Goal: Information Seeking & Learning: Find specific fact

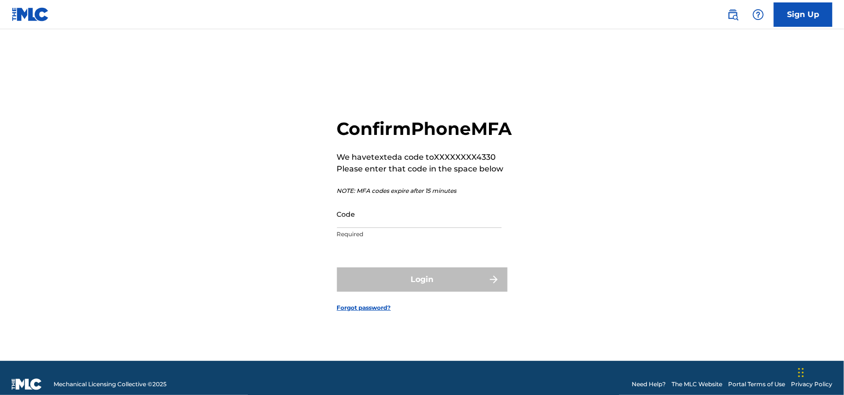
click at [412, 228] on input "Code" at bounding box center [419, 214] width 165 height 28
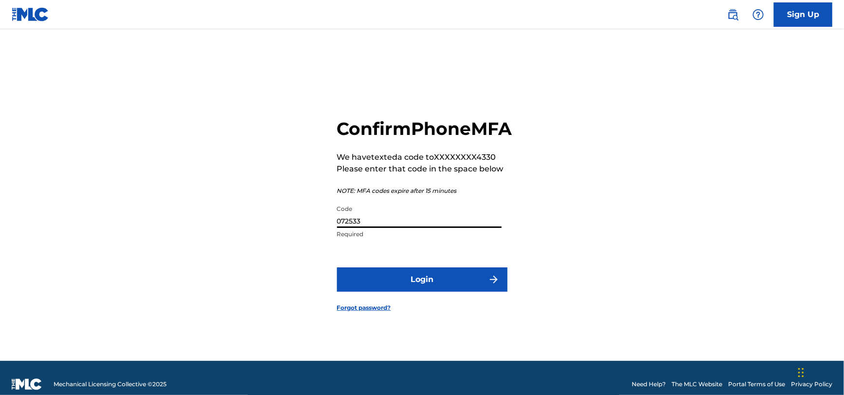
type input "072533"
click at [421, 292] on button "Login" at bounding box center [422, 280] width 171 height 24
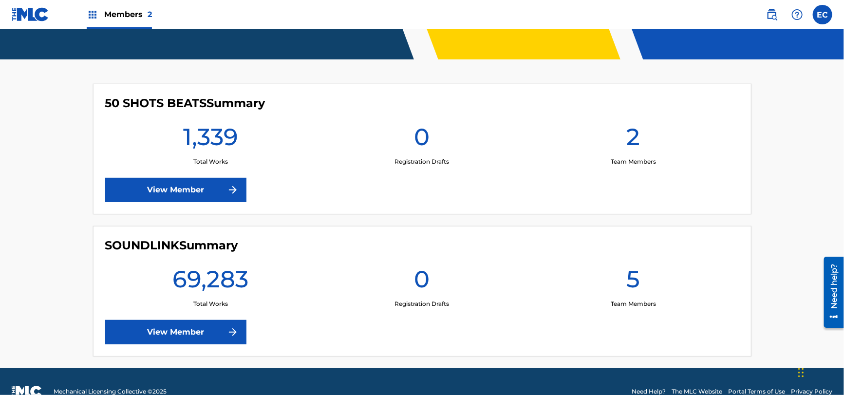
scroll to position [246, 0]
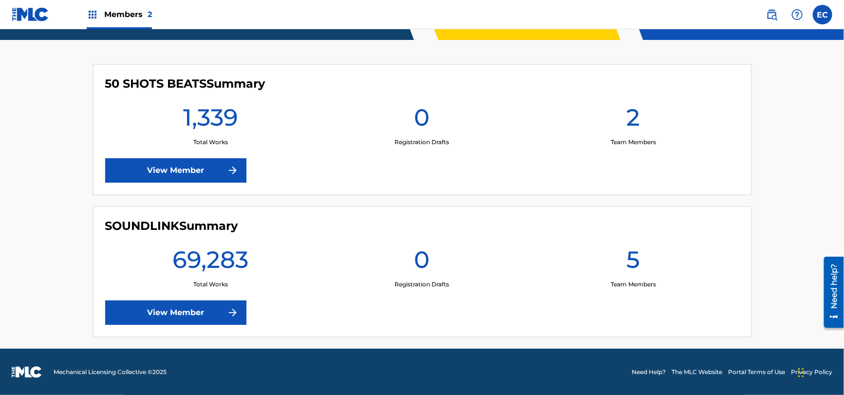
click at [170, 306] on link "View Member" at bounding box center [175, 313] width 141 height 24
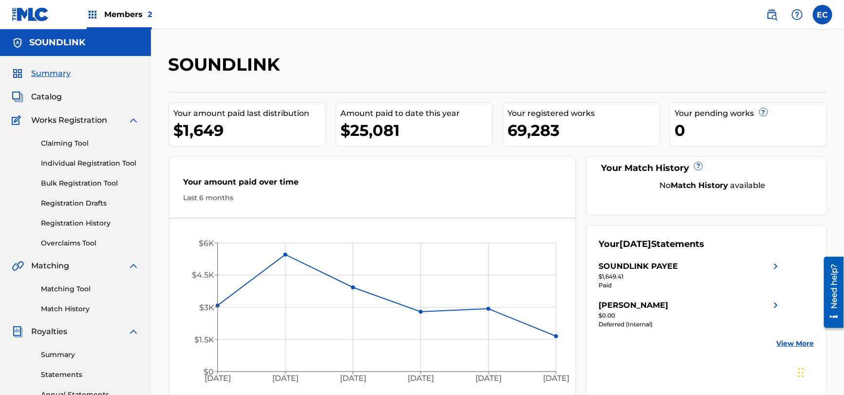
click at [43, 93] on span "Catalog" at bounding box center [46, 97] width 31 height 12
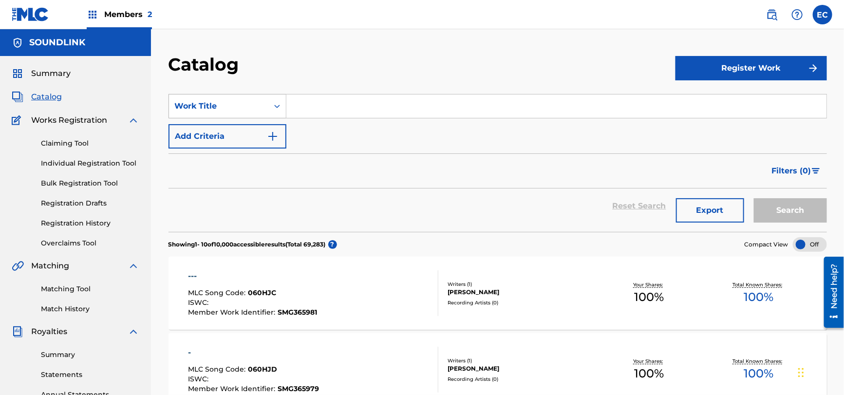
click at [210, 106] on div "Work Title" at bounding box center [219, 106] width 88 height 12
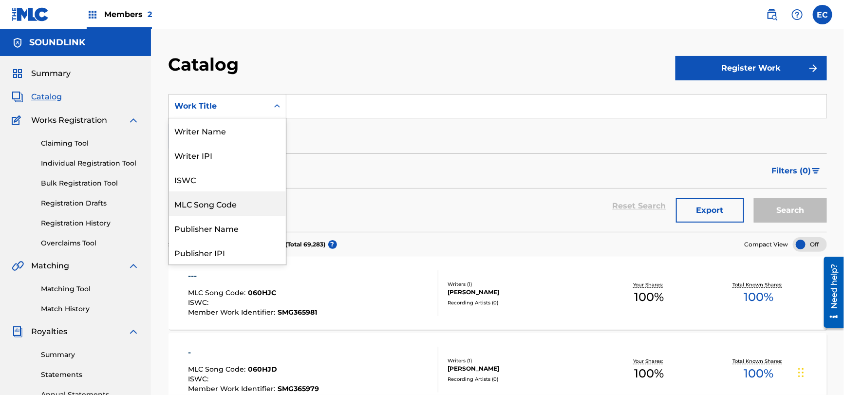
click at [221, 193] on div "MLC Song Code" at bounding box center [227, 203] width 117 height 24
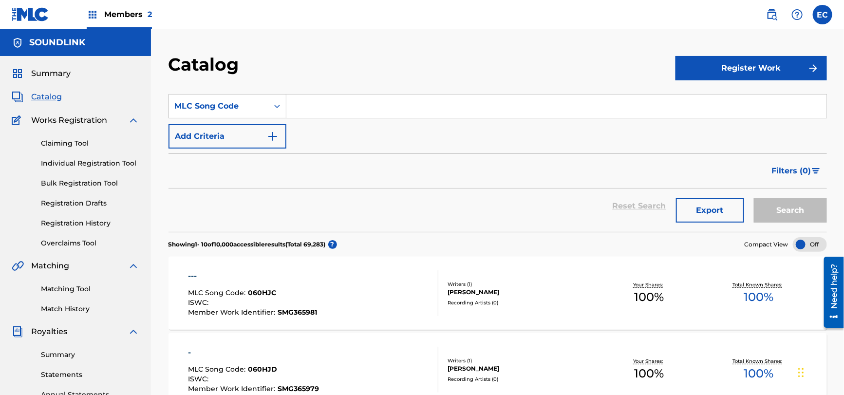
click at [329, 109] on input "Search Form" at bounding box center [557, 106] width 540 height 23
paste input "HB2IUW"
type input "HB2IUW"
click at [785, 209] on button "Search" at bounding box center [790, 210] width 73 height 24
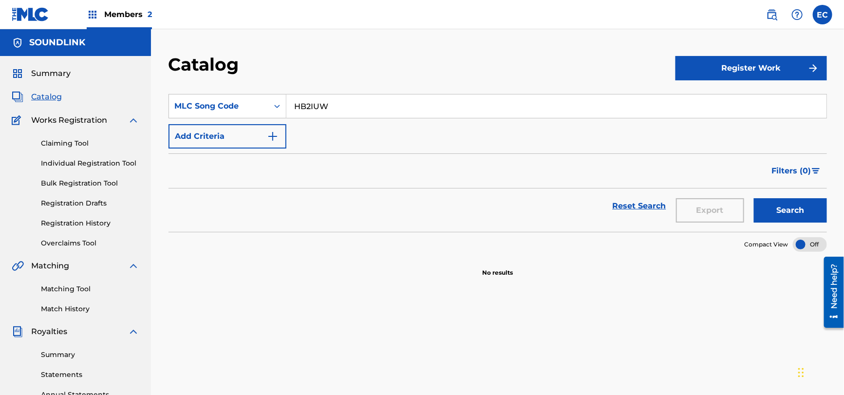
drag, startPoint x: 63, startPoint y: 142, endPoint x: 124, endPoint y: 209, distance: 90.7
click at [63, 142] on link "Claiming Tool" at bounding box center [90, 143] width 98 height 10
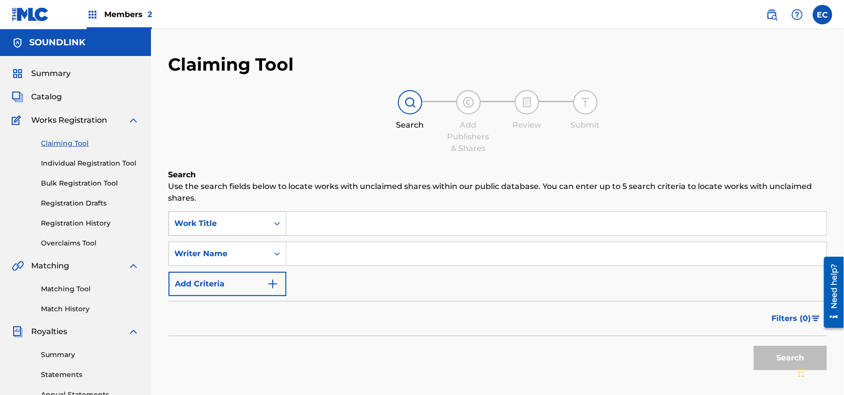
click at [278, 221] on icon "Search Form" at bounding box center [277, 224] width 10 height 10
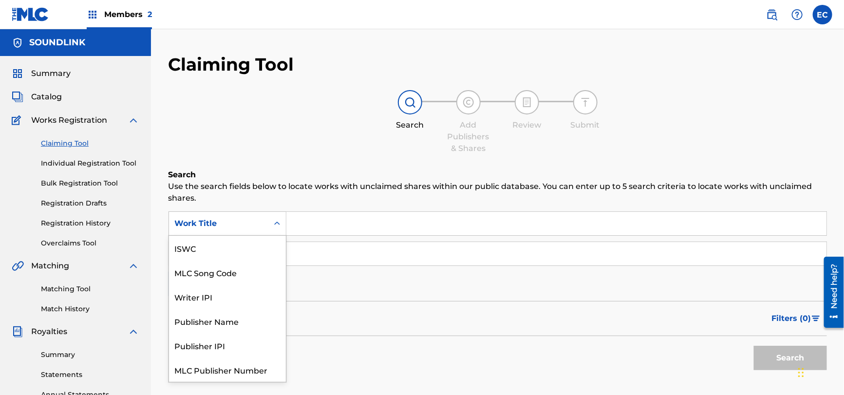
scroll to position [24, 0]
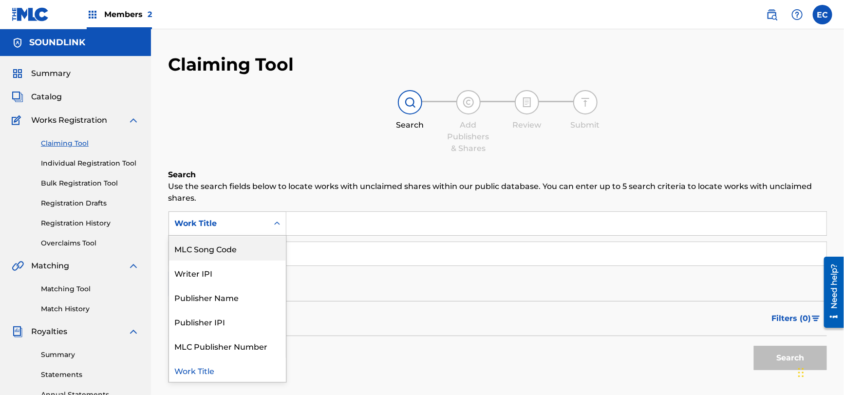
drag, startPoint x: 231, startPoint y: 251, endPoint x: 285, endPoint y: 237, distance: 55.8
click at [234, 251] on div "MLC Song Code" at bounding box center [227, 248] width 117 height 24
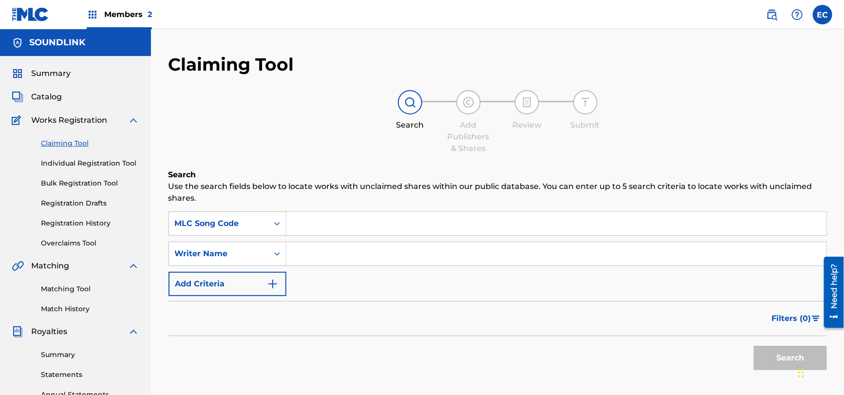
click at [318, 226] on input "Search Form" at bounding box center [557, 223] width 540 height 23
paste input "HB2IUW"
type input "HB2IUW"
click at [765, 352] on button "Search" at bounding box center [790, 358] width 73 height 24
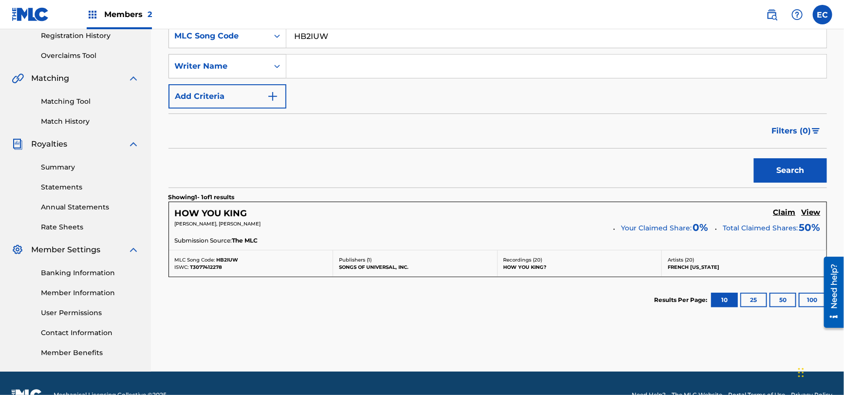
scroll to position [210, 0]
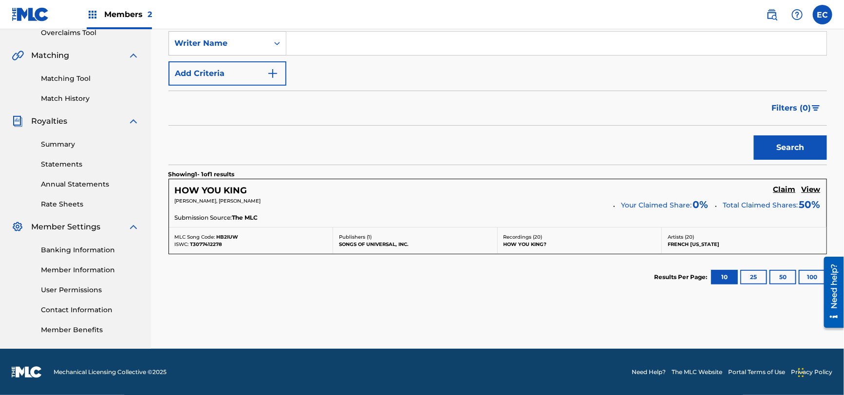
click at [321, 203] on p "[PERSON_NAME], [PERSON_NAME]" at bounding box center [391, 200] width 432 height 7
click at [782, 189] on h5 "Claim" at bounding box center [785, 189] width 22 height 9
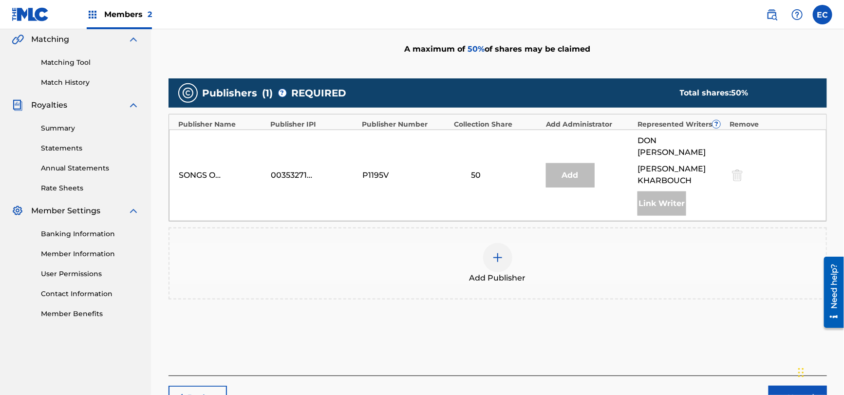
scroll to position [216, 0]
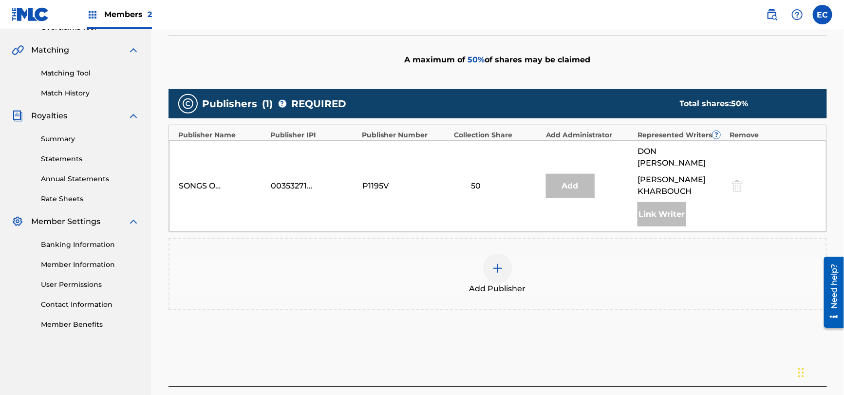
click at [556, 176] on div "Add" at bounding box center [570, 186] width 49 height 24
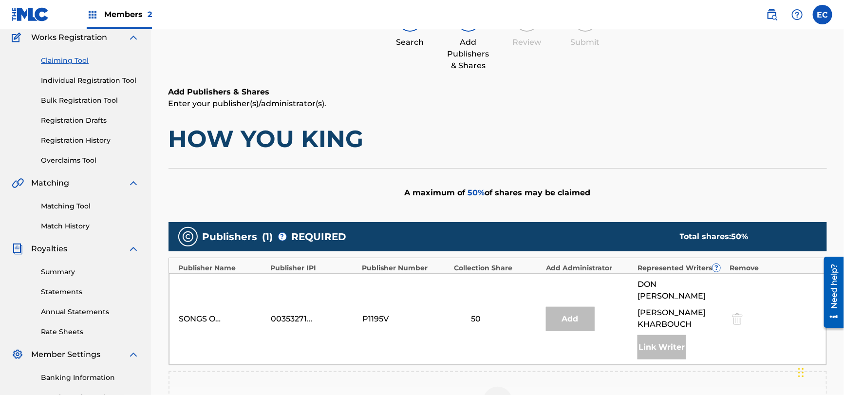
scroll to position [0, 0]
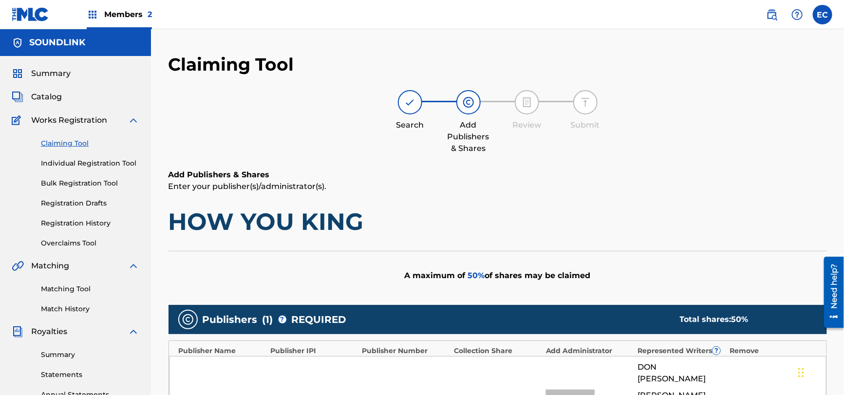
click at [60, 41] on h5 "SOUNDLINK" at bounding box center [57, 42] width 56 height 11
click at [55, 38] on h5 "SOUNDLINK" at bounding box center [57, 42] width 56 height 11
click at [816, 14] on label at bounding box center [822, 14] width 19 height 19
click at [823, 15] on input "EC Ean Carell ecarell@sugomusic.com Notification Preferences Profile Log out" at bounding box center [823, 15] width 0 height 0
click at [730, 121] on link "Profile" at bounding box center [726, 121] width 19 height 9
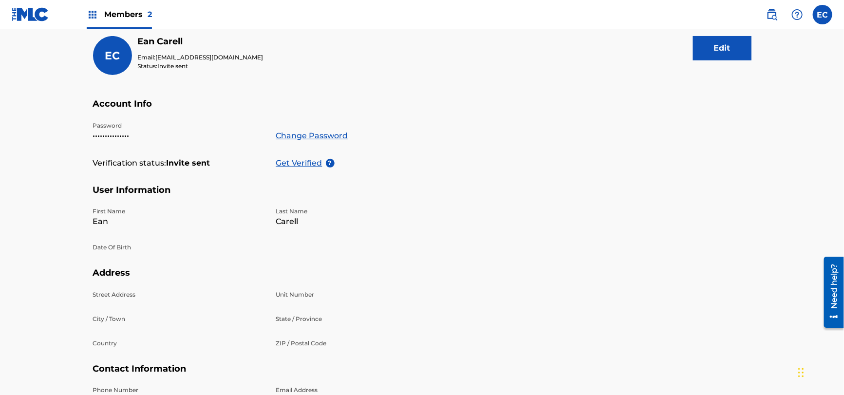
scroll to position [68, 0]
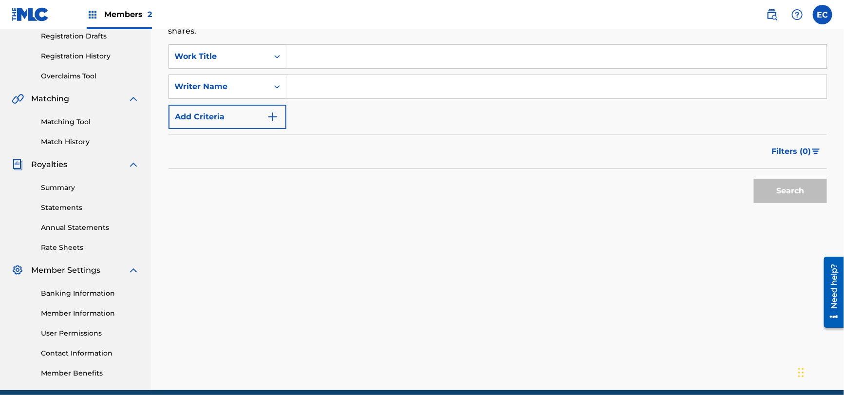
scroll to position [195, 0]
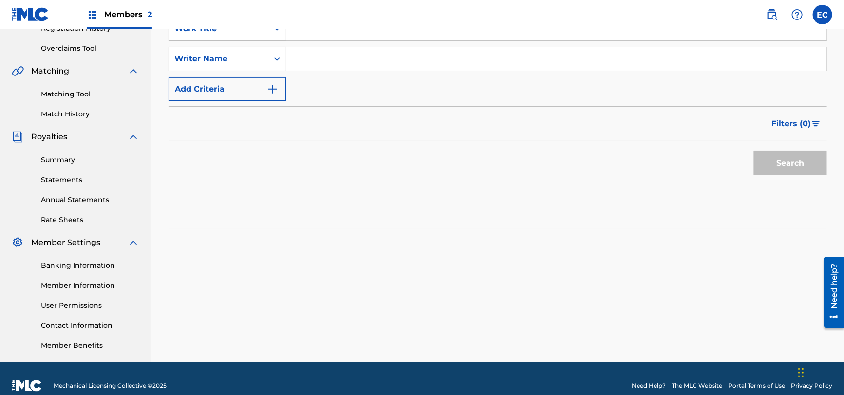
click at [69, 248] on div "Banking Information Member Information User Permissions Contact Information Mem…" at bounding box center [76, 299] width 128 height 102
click at [76, 289] on link "Member Information" at bounding box center [90, 286] width 98 height 10
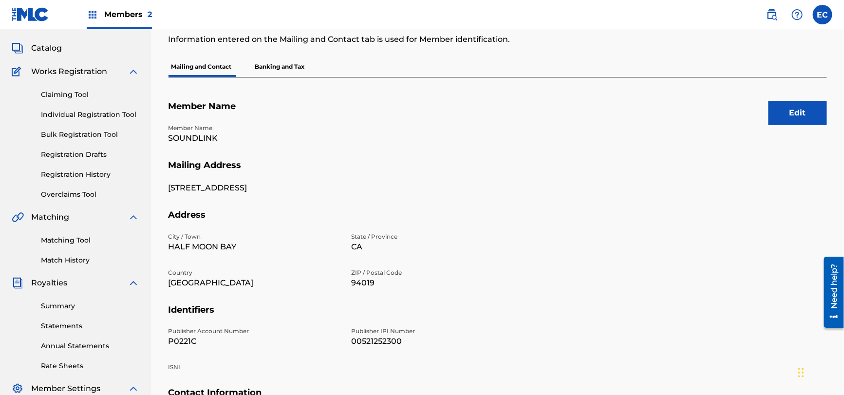
scroll to position [48, 0]
drag, startPoint x: 200, startPoint y: 140, endPoint x: 159, endPoint y: 139, distance: 41.4
click at [159, 139] on div "Mailing and Contact Information entered on the Mailing and Contact tab is used …" at bounding box center [498, 257] width 682 height 504
copy p "SOUNDLINK"
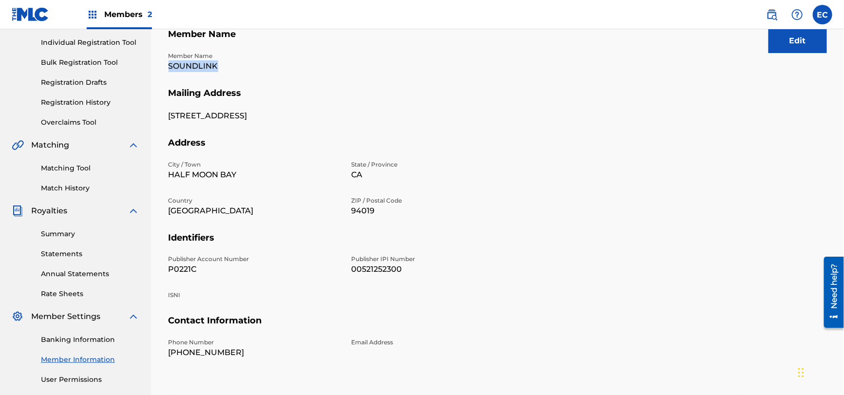
scroll to position [195, 0]
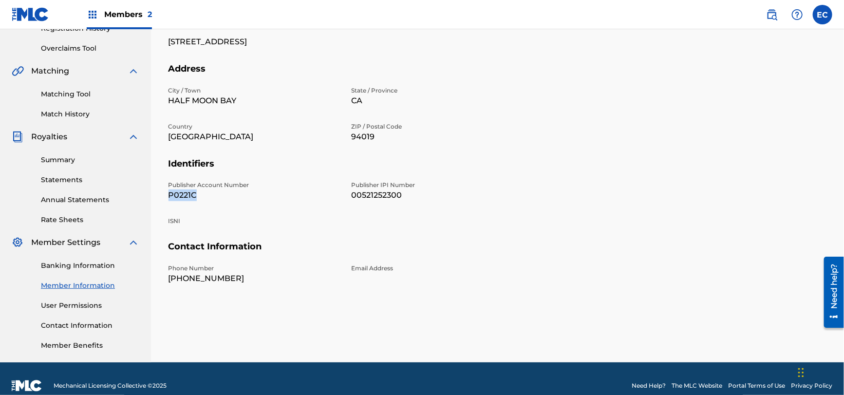
drag, startPoint x: 197, startPoint y: 196, endPoint x: 164, endPoint y: 197, distance: 32.6
click at [164, 197] on div "Mailing and Contact Information entered on the Mailing and Contact tab is used …" at bounding box center [498, 111] width 682 height 504
copy p "P0221C"
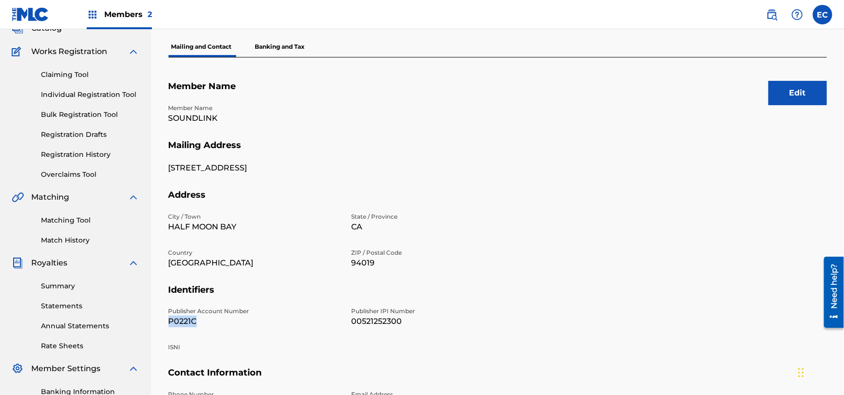
scroll to position [0, 0]
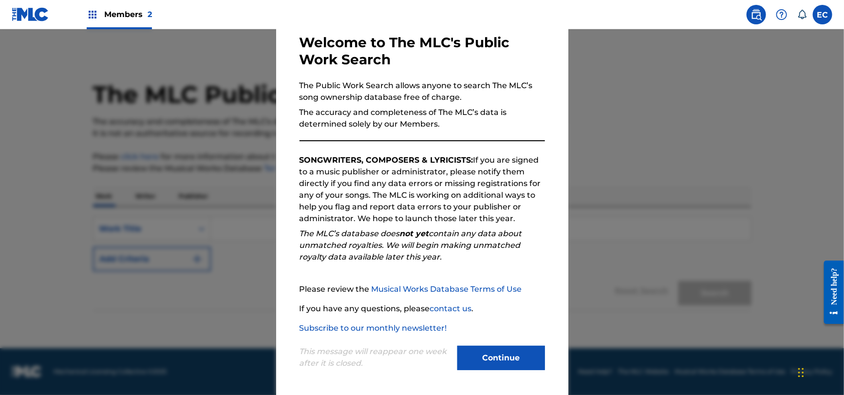
scroll to position [51, 0]
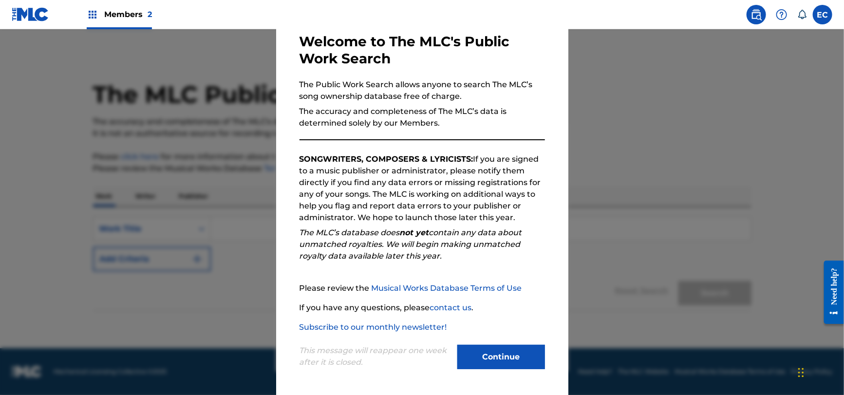
click at [469, 362] on button "Continue" at bounding box center [502, 357] width 88 height 24
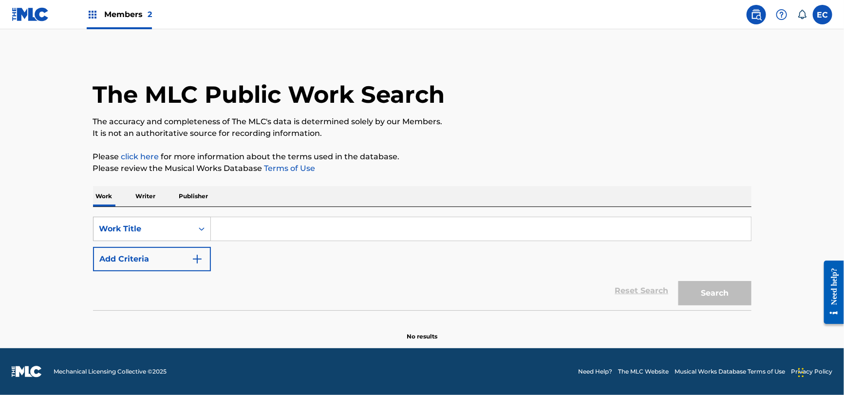
click at [165, 231] on div "Work Title" at bounding box center [143, 229] width 88 height 12
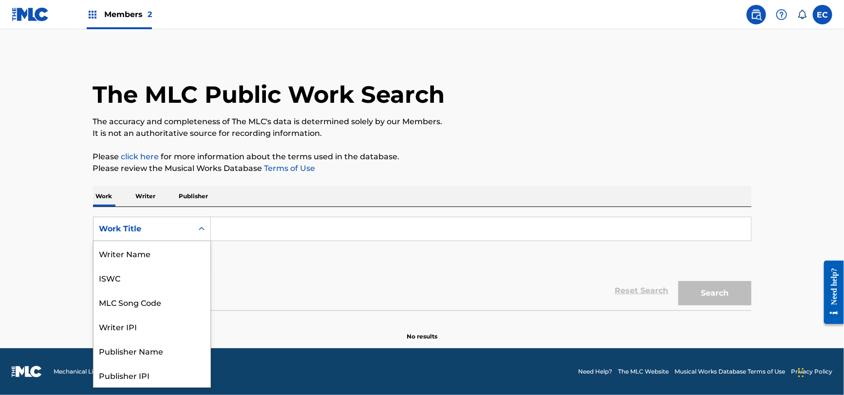
scroll to position [49, 0]
click at [168, 255] on div "MLC Song Code" at bounding box center [152, 253] width 117 height 24
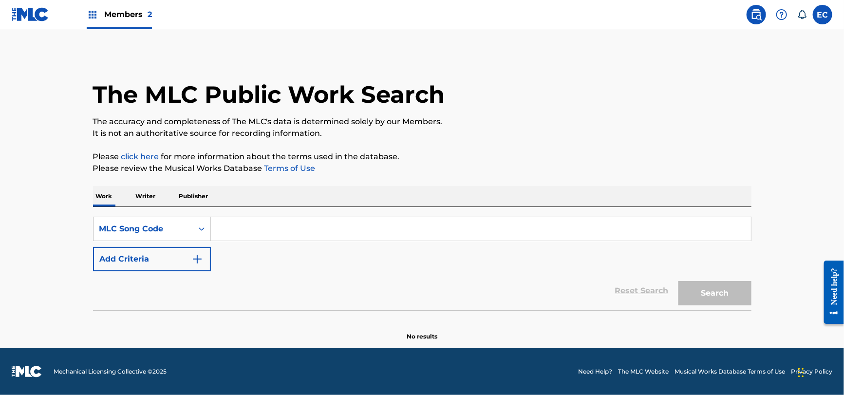
click at [245, 222] on input "Search Form" at bounding box center [481, 228] width 540 height 23
paste input "HB2IUW"
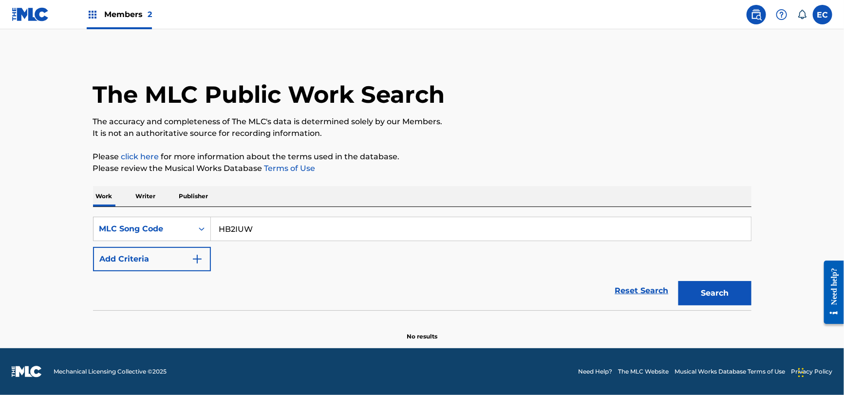
type input "HB2IUW"
click at [713, 291] on button "Search" at bounding box center [715, 293] width 73 height 24
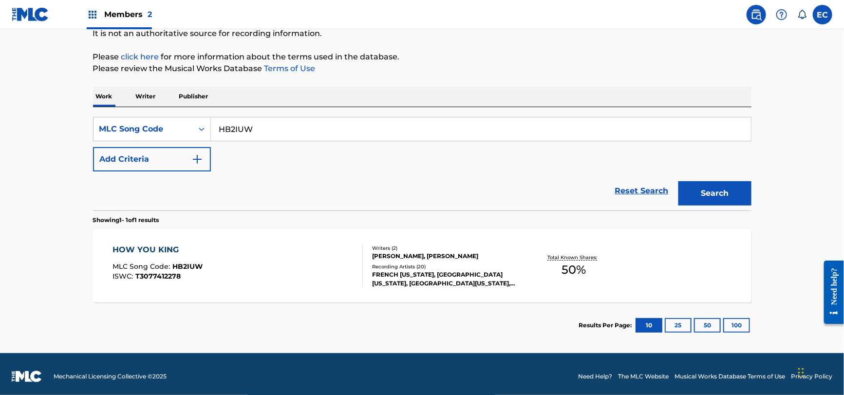
scroll to position [104, 0]
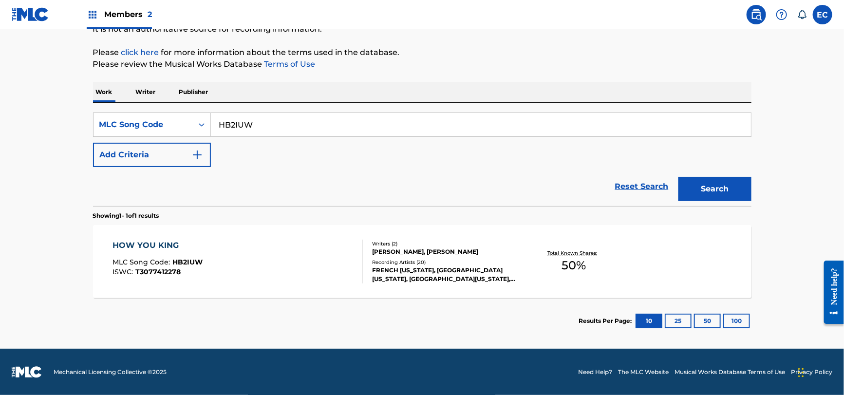
click at [384, 250] on div "[PERSON_NAME], [PERSON_NAME]" at bounding box center [445, 252] width 147 height 9
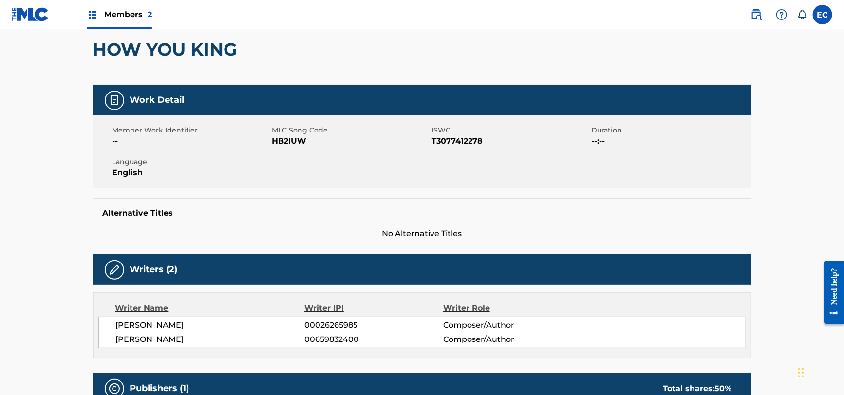
scroll to position [97, 0]
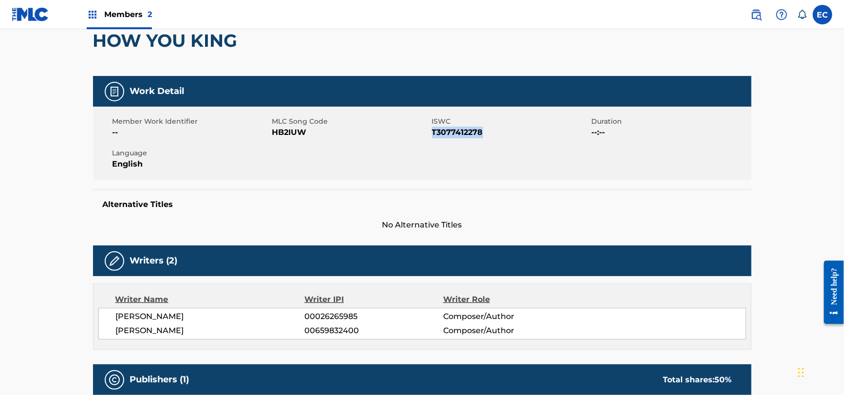
drag, startPoint x: 483, startPoint y: 131, endPoint x: 432, endPoint y: 132, distance: 51.7
click at [432, 132] on span "T3077412278" at bounding box center [510, 133] width 157 height 12
copy span "T3077412278"
drag, startPoint x: 248, startPoint y: 41, endPoint x: 189, endPoint y: 223, distance: 190.9
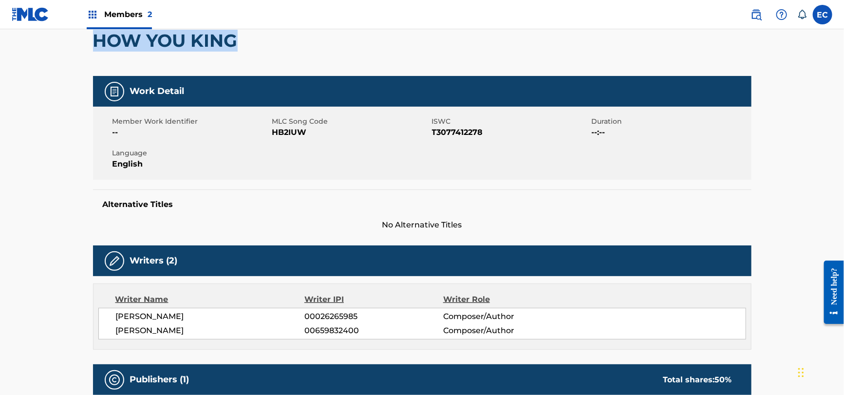
copy h2 "HOW YOU KING"
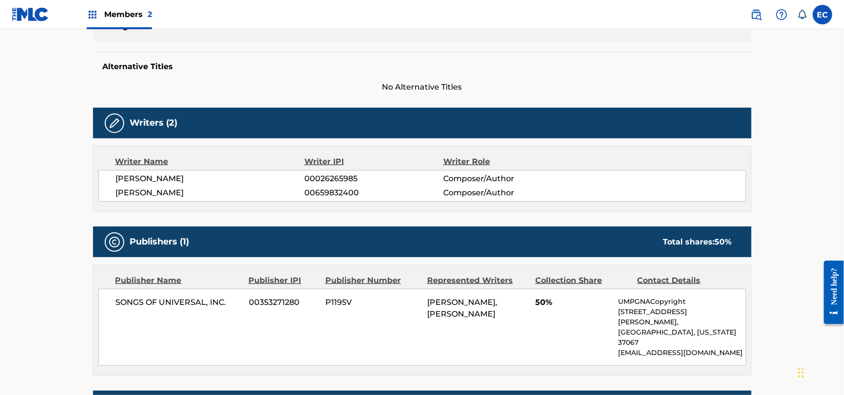
scroll to position [243, 0]
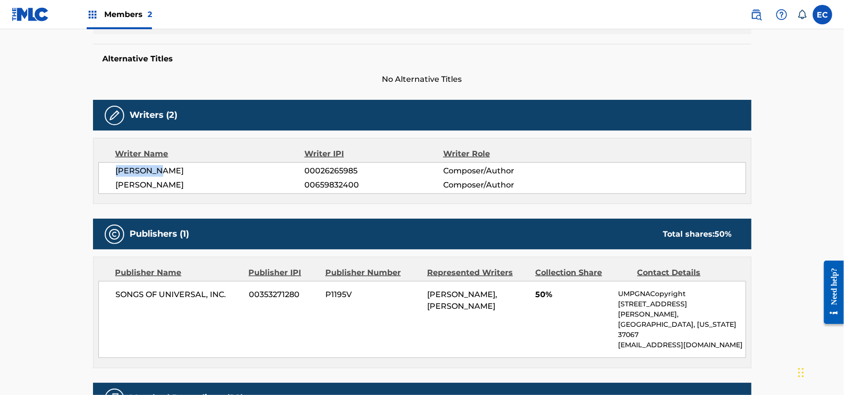
drag, startPoint x: 170, startPoint y: 170, endPoint x: 106, endPoint y: 169, distance: 63.4
click at [106, 169] on div "[PERSON_NAME] 00026265985 Composer/Author [PERSON_NAME] 00659832400 Composer/Au…" at bounding box center [422, 178] width 648 height 32
copy span "[PERSON_NAME]"
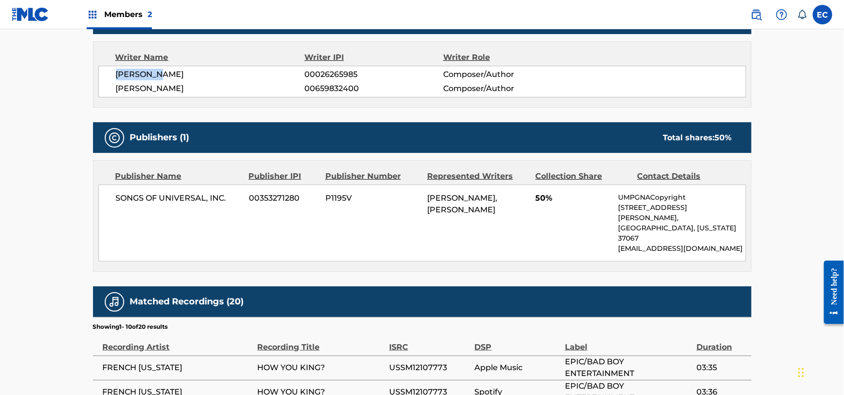
scroll to position [341, 0]
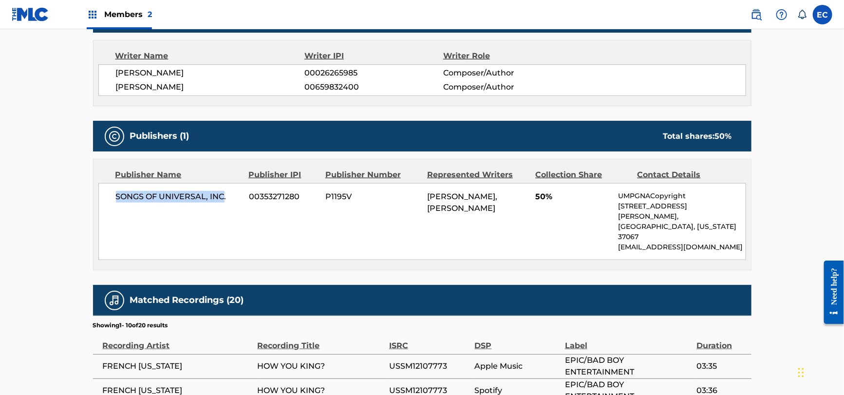
drag, startPoint x: 225, startPoint y: 198, endPoint x: 112, endPoint y: 197, distance: 113.0
click at [112, 197] on div "SONGS OF UNIVERSAL, INC. 00353271280 P1195V [PERSON_NAME], [PERSON_NAME] 50% UM…" at bounding box center [422, 221] width 648 height 77
copy span "SONGS OF UNIVERSAL, INC"
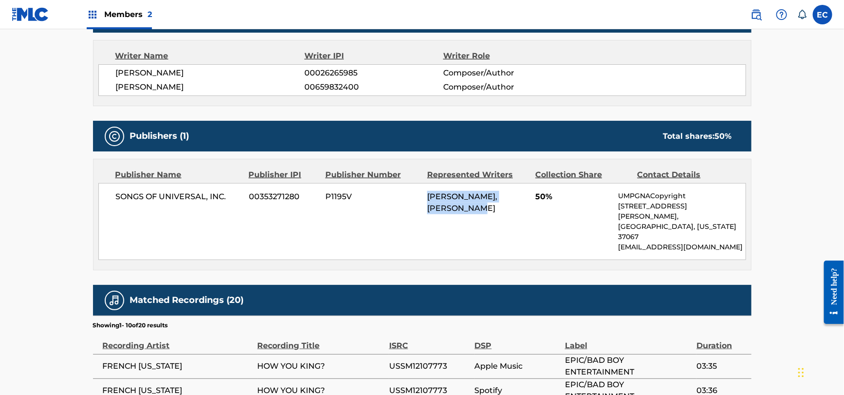
drag, startPoint x: 477, startPoint y: 208, endPoint x: 416, endPoint y: 208, distance: 60.9
click at [416, 208] on div "SONGS OF UNIVERSAL, INC. 00353271280 P1195V [PERSON_NAME], [PERSON_NAME] 50% UM…" at bounding box center [422, 221] width 648 height 77
click at [488, 210] on div "[PERSON_NAME], [PERSON_NAME]" at bounding box center [477, 202] width 101 height 23
drag, startPoint x: 468, startPoint y: 208, endPoint x: 429, endPoint y: 208, distance: 39.5
click at [429, 208] on div "[PERSON_NAME], [PERSON_NAME]" at bounding box center [477, 202] width 101 height 23
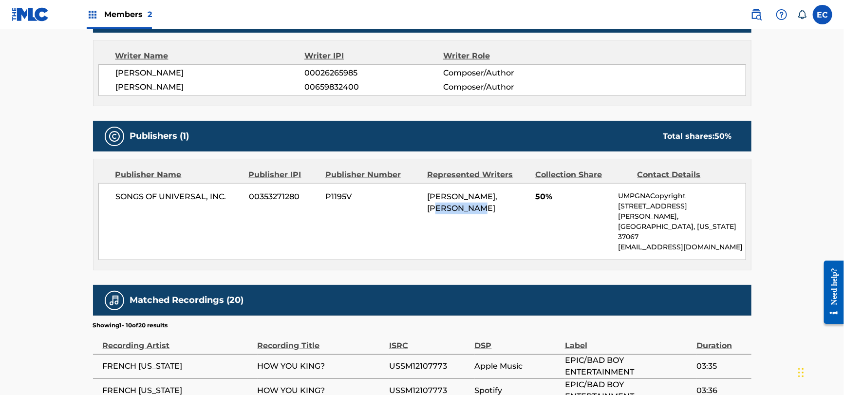
copy span "[PERSON_NAME]"
drag, startPoint x: 296, startPoint y: 197, endPoint x: 251, endPoint y: 196, distance: 45.3
click at [251, 196] on span "00353271280" at bounding box center [283, 197] width 69 height 12
copy span "00353271280"
drag, startPoint x: 355, startPoint y: 194, endPoint x: 326, endPoint y: 195, distance: 28.8
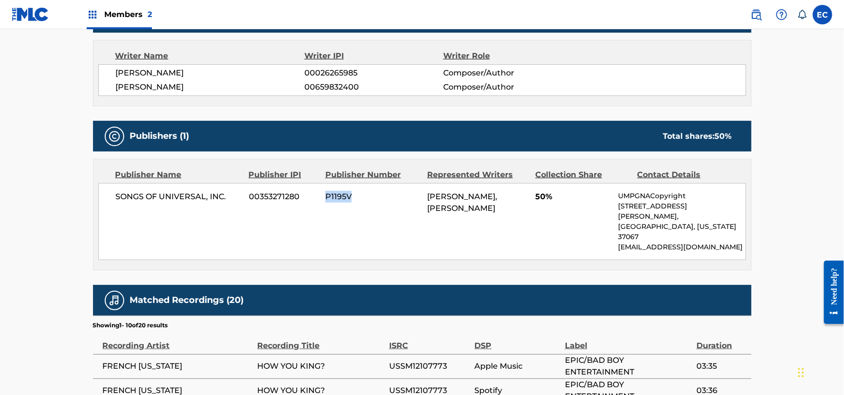
click at [326, 195] on span "P1195V" at bounding box center [372, 197] width 95 height 12
copy span "P1195V"
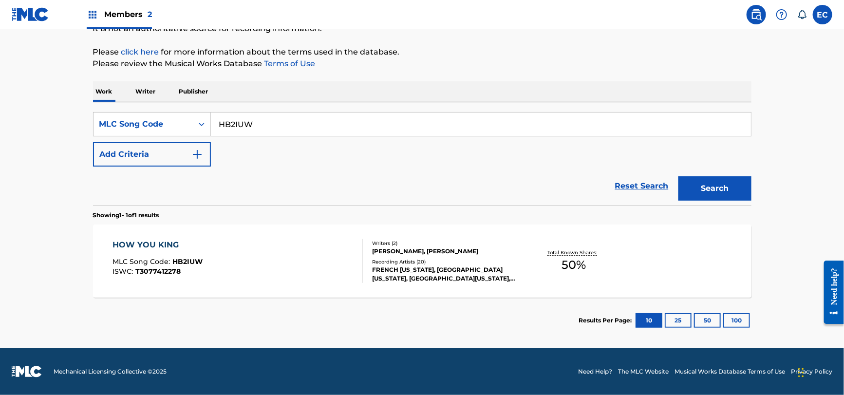
scroll to position [104, 0]
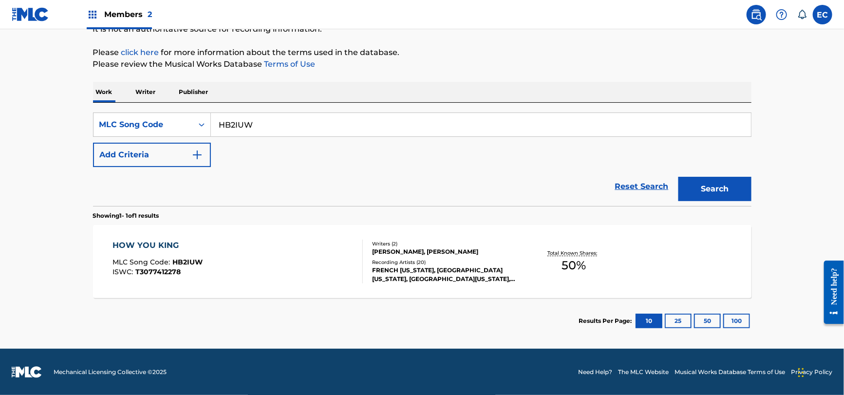
drag, startPoint x: 259, startPoint y: 126, endPoint x: 225, endPoint y: 118, distance: 35.1
click at [225, 118] on input "HB2IUW" at bounding box center [481, 124] width 540 height 23
click at [335, 135] on input "HB2IUW" at bounding box center [481, 124] width 540 height 23
drag, startPoint x: 283, startPoint y: 124, endPoint x: 180, endPoint y: 119, distance: 102.9
click at [180, 119] on div "SearchWithCriteria8810c6fa-5a3e-4dae-8f86-c7ad138747c2 MLC Song Code HB2IUW" at bounding box center [422, 125] width 659 height 24
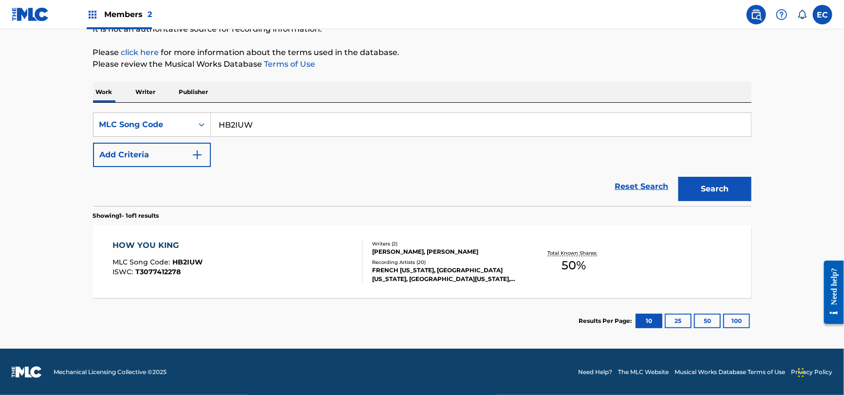
paste input "A11581"
type input "A11581"
click at [721, 189] on button "Search" at bounding box center [715, 189] width 73 height 24
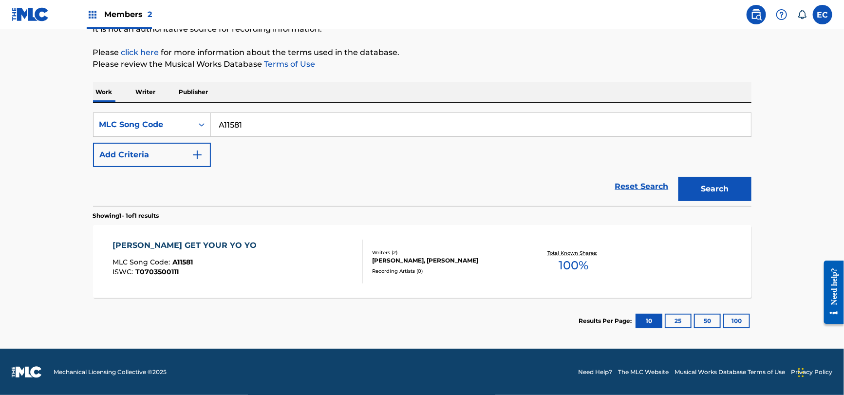
click at [165, 246] on div "[PERSON_NAME] GET YOUR YO YO" at bounding box center [187, 246] width 149 height 12
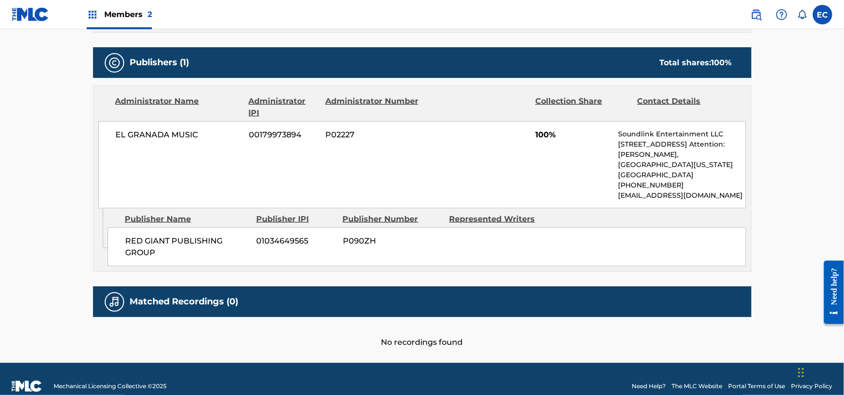
scroll to position [472, 0]
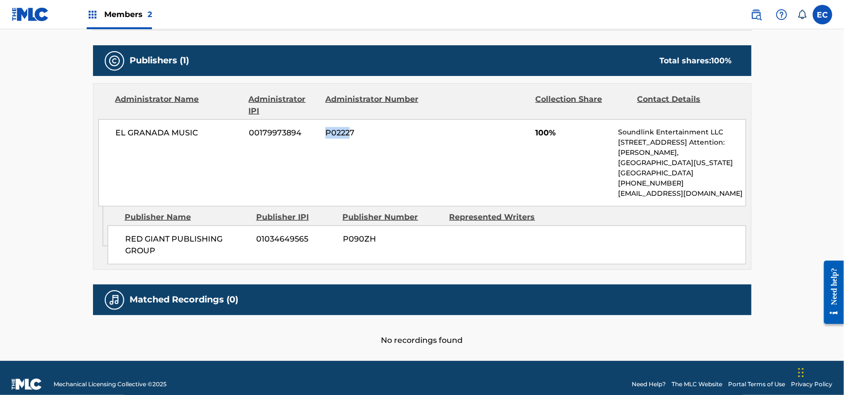
click at [320, 122] on div "EL GRANADA MUSIC 00179973894 P02227 100% Soundlink Entertainment LLC [STREET_AD…" at bounding box center [422, 162] width 648 height 87
click at [367, 127] on span "P02227" at bounding box center [372, 133] width 95 height 12
drag, startPoint x: 353, startPoint y: 118, endPoint x: 326, endPoint y: 118, distance: 27.3
click at [326, 127] on span "P02227" at bounding box center [372, 133] width 95 height 12
copy span "P02227"
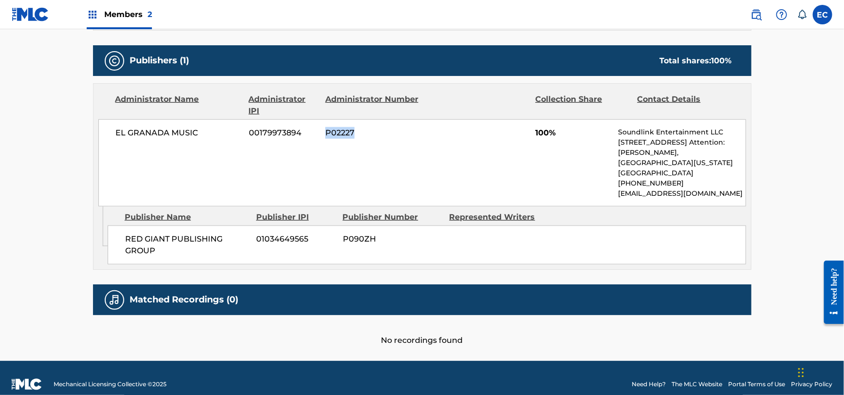
copy span "P02227"
click at [345, 233] on span "P090ZH" at bounding box center [392, 239] width 99 height 12
drag, startPoint x: 364, startPoint y: 120, endPoint x: 317, endPoint y: 120, distance: 47.3
click at [317, 120] on div "EL GRANADA MUSIC 00179973894 P02227 100% Soundlink Entertainment LLC [STREET_AD…" at bounding box center [422, 162] width 648 height 87
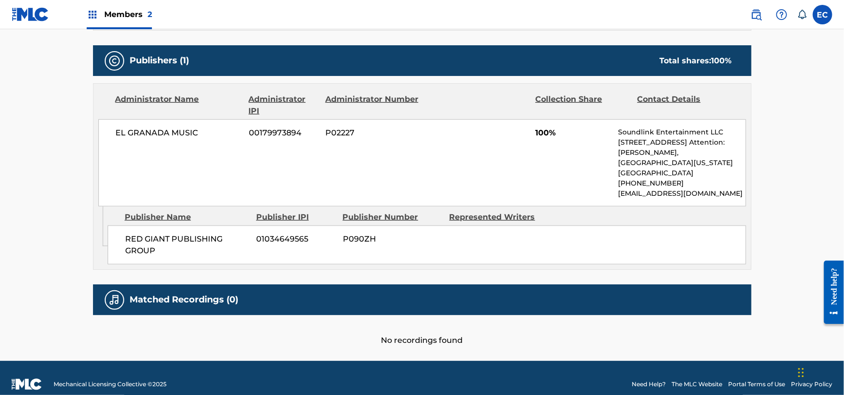
drag, startPoint x: 220, startPoint y: 138, endPoint x: 208, endPoint y: 124, distance: 18.7
click at [220, 137] on div "EL GRANADA MUSIC 00179973894 P02227 100% Soundlink Entertainment LLC [STREET_AD…" at bounding box center [422, 162] width 648 height 87
drag, startPoint x: 195, startPoint y: 121, endPoint x: 118, endPoint y: 121, distance: 77.0
click at [118, 127] on span "EL GRANADA MUSIC" at bounding box center [179, 133] width 126 height 12
click at [295, 127] on span "00179973894" at bounding box center [283, 133] width 69 height 12
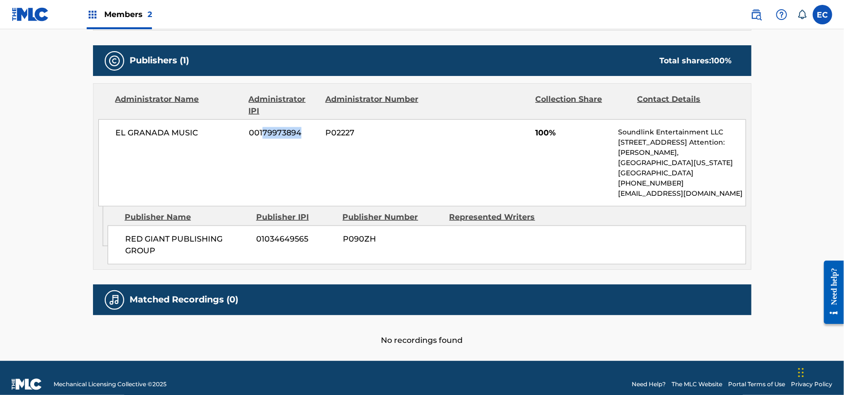
drag, startPoint x: 302, startPoint y: 121, endPoint x: 261, endPoint y: 125, distance: 40.6
click at [261, 127] on span "00179973894" at bounding box center [283, 133] width 69 height 12
click at [323, 125] on div "EL GRANADA MUSIC 00179973894 P02227 100% Soundlink Entertainment LLC [STREET_AD…" at bounding box center [422, 162] width 648 height 87
drag, startPoint x: 311, startPoint y: 120, endPoint x: 260, endPoint y: 120, distance: 51.2
click at [260, 127] on span "00179973894" at bounding box center [283, 133] width 69 height 12
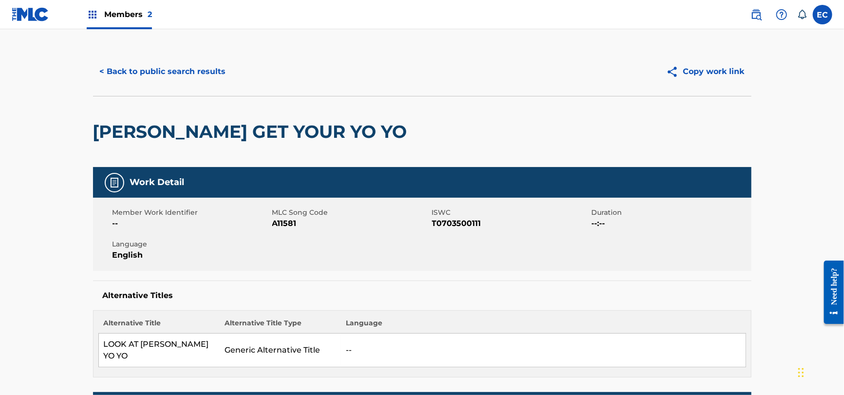
scroll to position [0, 0]
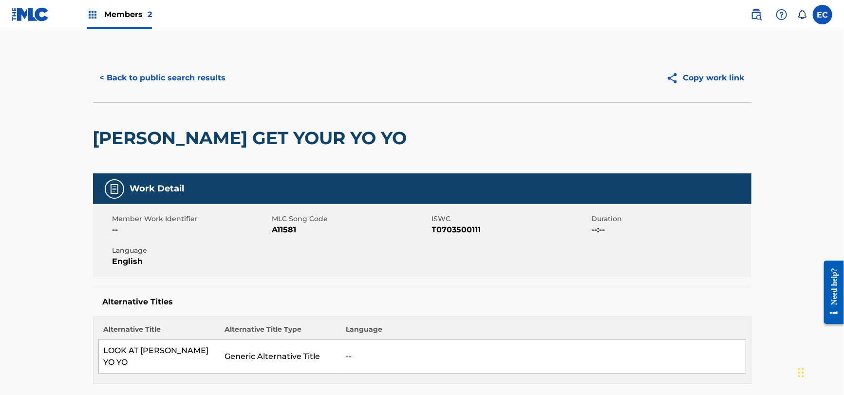
click at [123, 73] on button "< Back to public search results" at bounding box center [163, 78] width 140 height 24
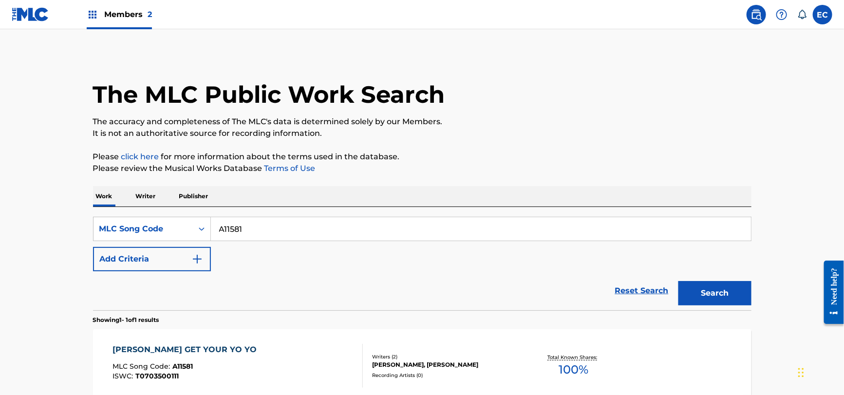
scroll to position [79, 0]
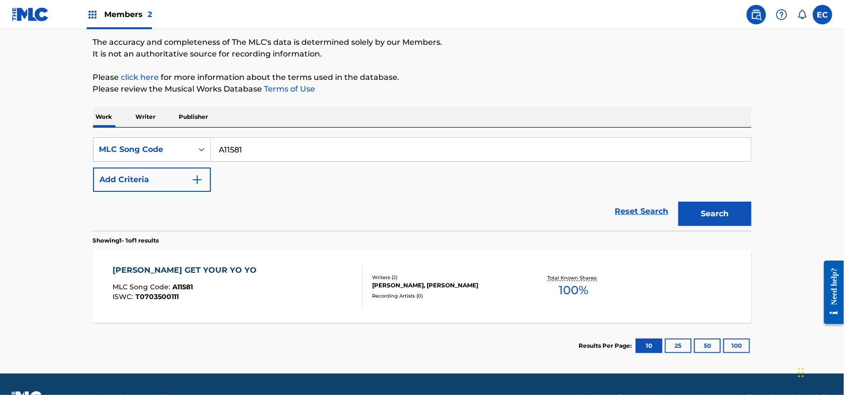
drag, startPoint x: 216, startPoint y: 147, endPoint x: 227, endPoint y: 147, distance: 11.2
click at [197, 147] on div "SearchWithCriteria8810c6fa-5a3e-4dae-8f86-c7ad138747c2 MLC Song Code A11581" at bounding box center [422, 149] width 659 height 24
paste input "979457"
type input "979457"
click at [720, 210] on button "Search" at bounding box center [715, 214] width 73 height 24
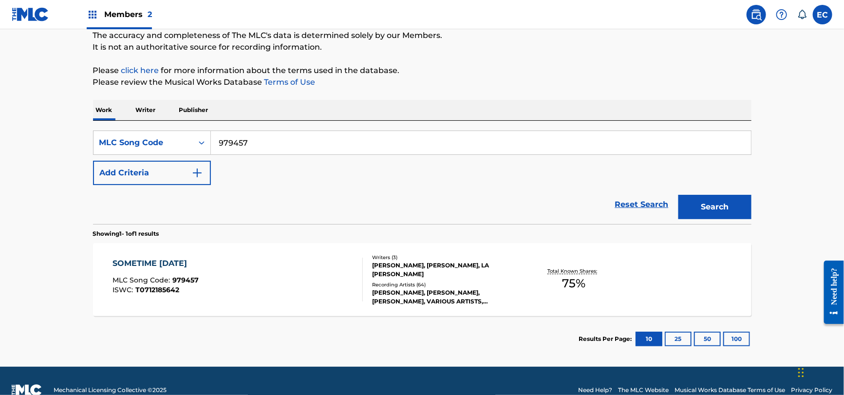
scroll to position [104, 0]
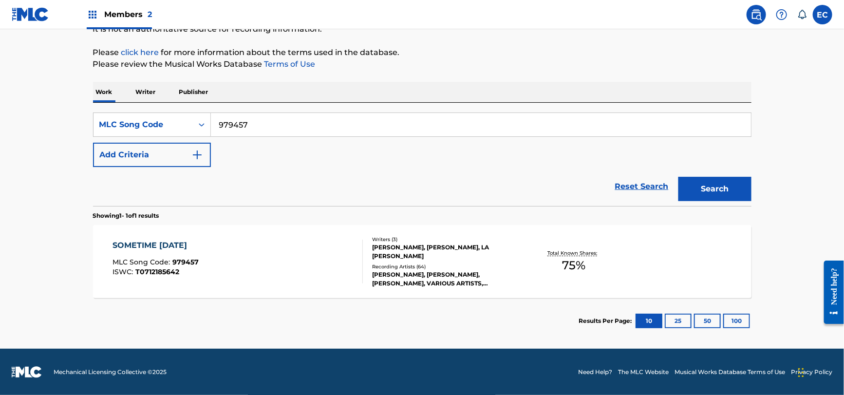
click at [188, 246] on div "SOMETIME [DATE]" at bounding box center [156, 246] width 86 height 12
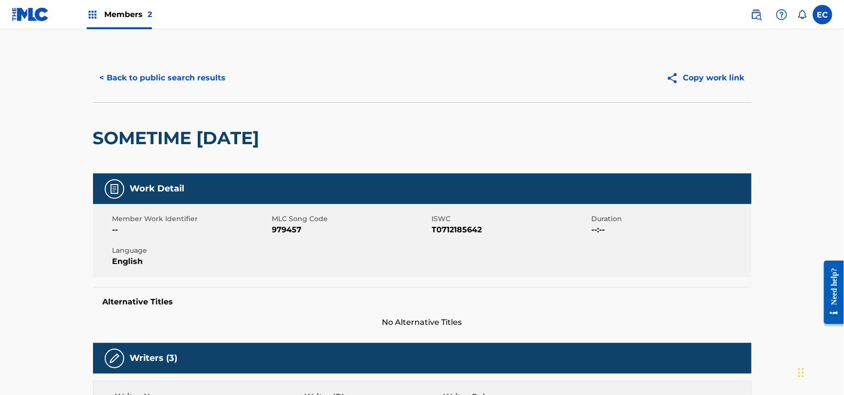
click at [100, 76] on button "< Back to public search results" at bounding box center [163, 78] width 140 height 24
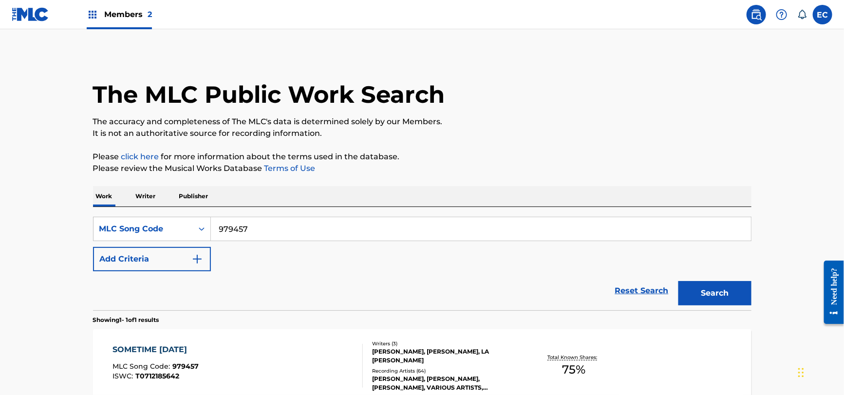
scroll to position [79, 0]
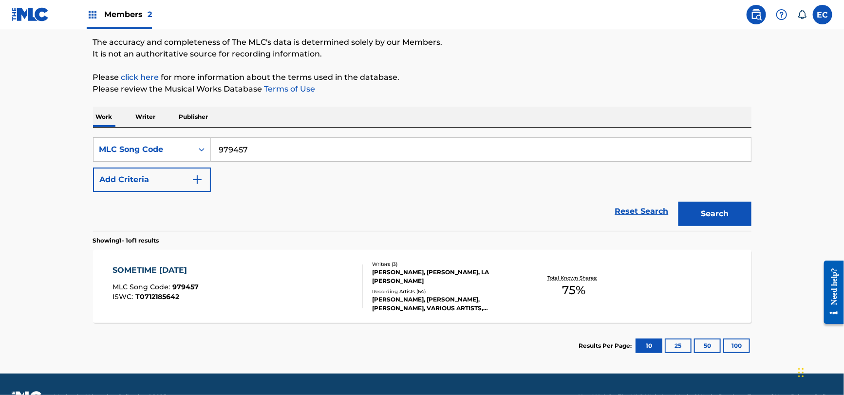
drag, startPoint x: 267, startPoint y: 147, endPoint x: 217, endPoint y: 146, distance: 49.7
click at [217, 146] on input "979457" at bounding box center [481, 149] width 540 height 23
paste input "S29073"
type input "S29073"
click at [702, 210] on button "Search" at bounding box center [715, 214] width 73 height 24
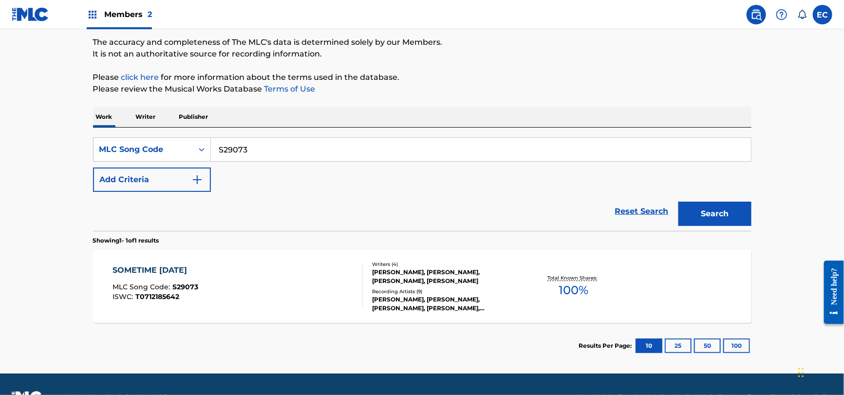
click at [414, 276] on div "[PERSON_NAME], [PERSON_NAME], [PERSON_NAME], [PERSON_NAME]" at bounding box center [445, 277] width 147 height 18
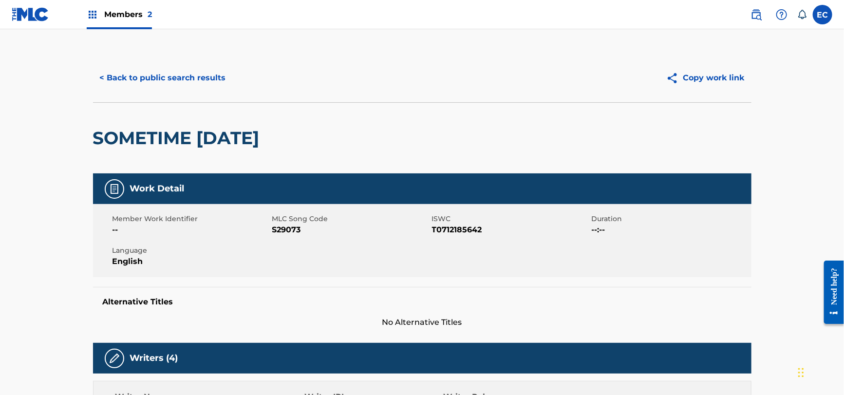
click at [124, 79] on button "< Back to public search results" at bounding box center [163, 78] width 140 height 24
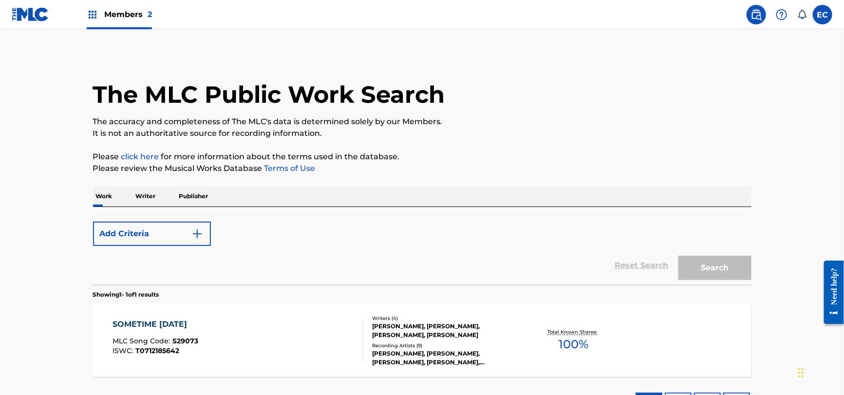
scroll to position [79, 0]
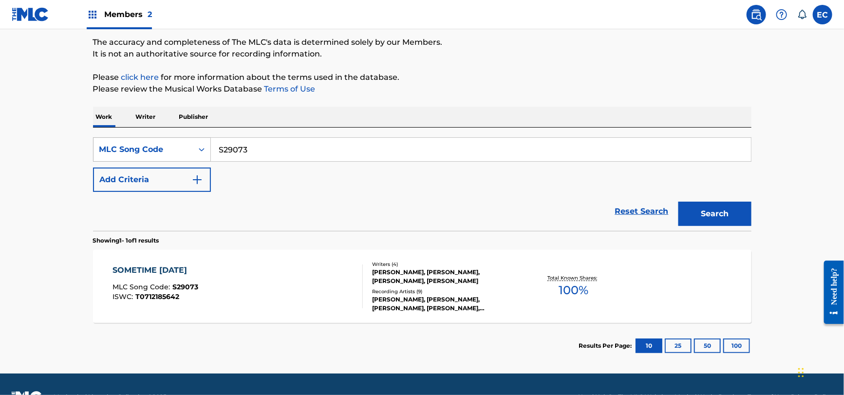
click at [141, 147] on div "MLC Song Code" at bounding box center [143, 150] width 88 height 12
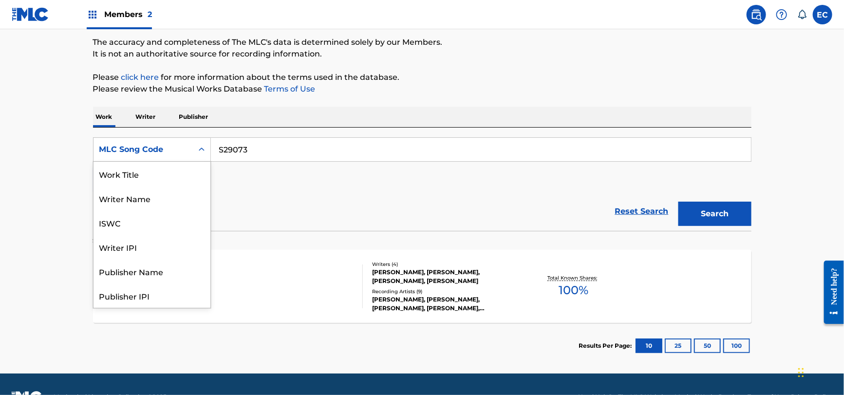
scroll to position [49, 0]
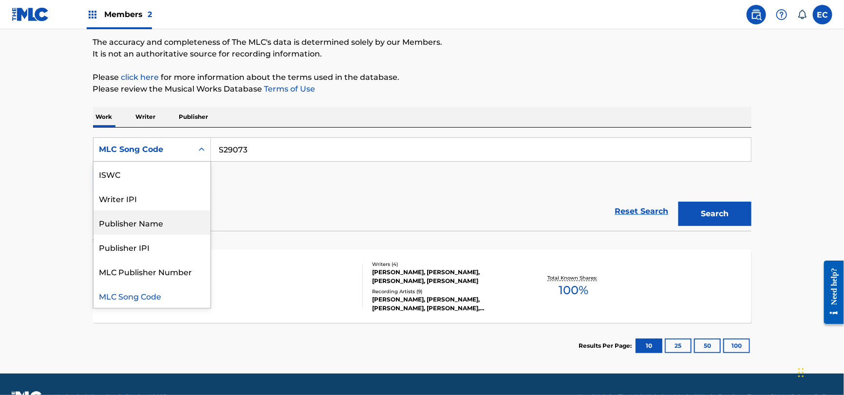
drag, startPoint x: 152, startPoint y: 226, endPoint x: 232, endPoint y: 182, distance: 92.2
click at [152, 226] on div "Publisher Name" at bounding box center [152, 222] width 117 height 24
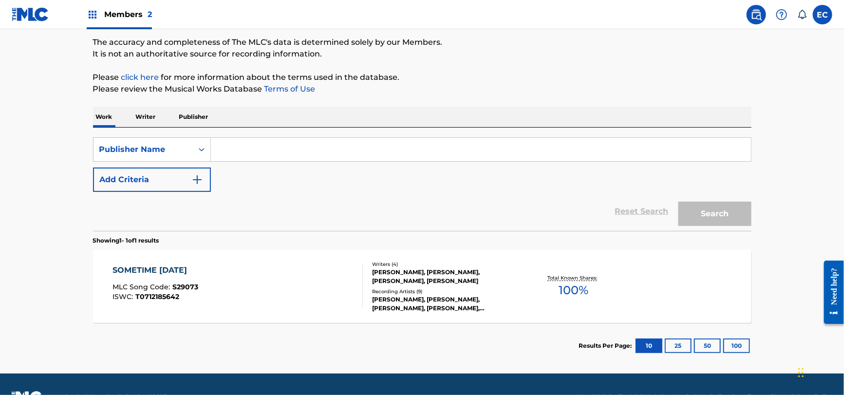
click at [268, 152] on input "Search Form" at bounding box center [481, 149] width 540 height 23
paste input "[PERSON_NAME] MUSIC COMPANY"
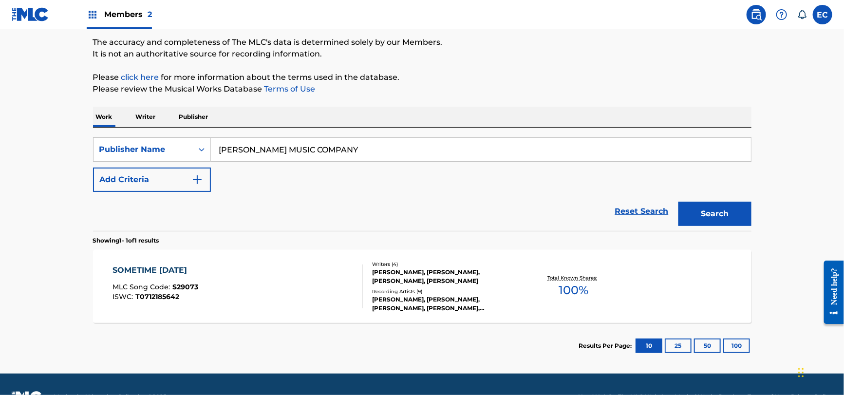
type input "[PERSON_NAME] MUSIC COMPANY"
click at [703, 213] on button "Search" at bounding box center [715, 214] width 73 height 24
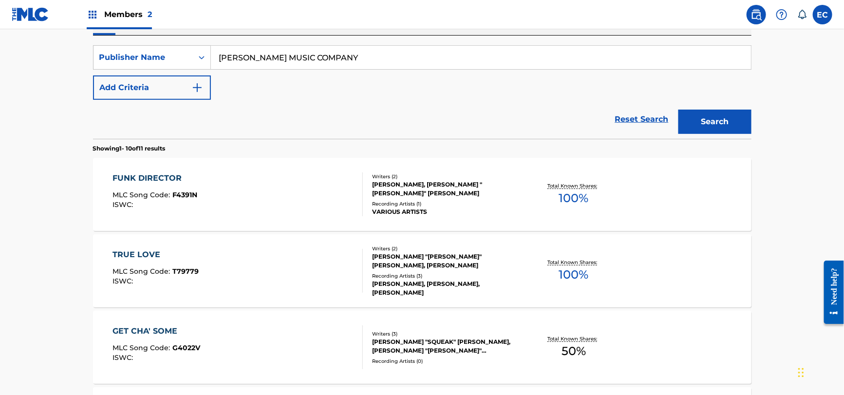
scroll to position [177, 0]
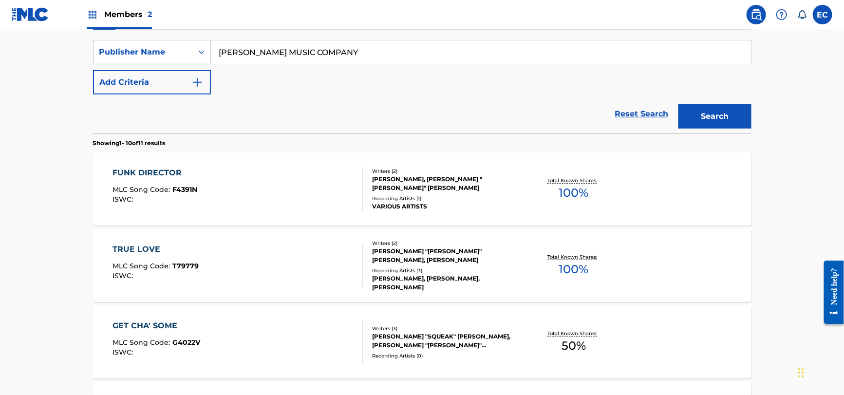
click at [304, 196] on div "FUNK DIRECTOR MLC Song Code : F4391N ISWC :" at bounding box center [238, 189] width 250 height 44
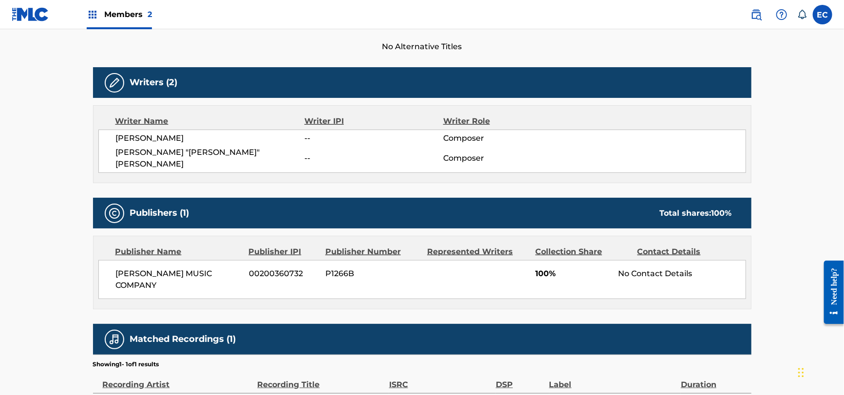
scroll to position [292, 0]
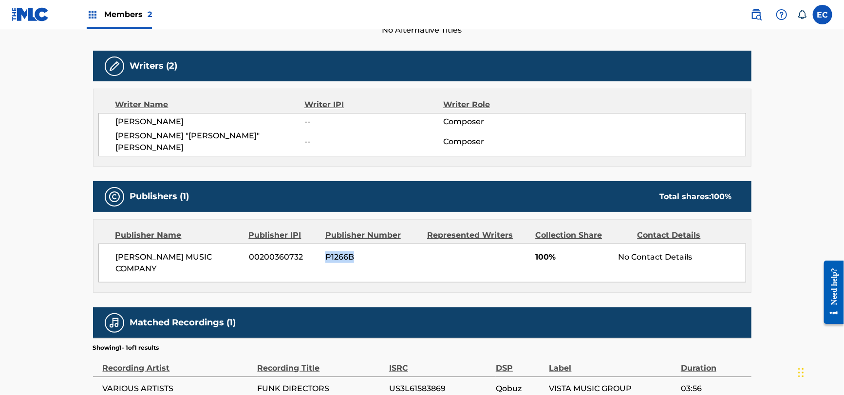
drag, startPoint x: 353, startPoint y: 242, endPoint x: 322, endPoint y: 244, distance: 31.2
click at [322, 244] on div "[PERSON_NAME] MUSIC COMPANY 00200360732 P1266B 100% No Contact Details" at bounding box center [422, 263] width 648 height 39
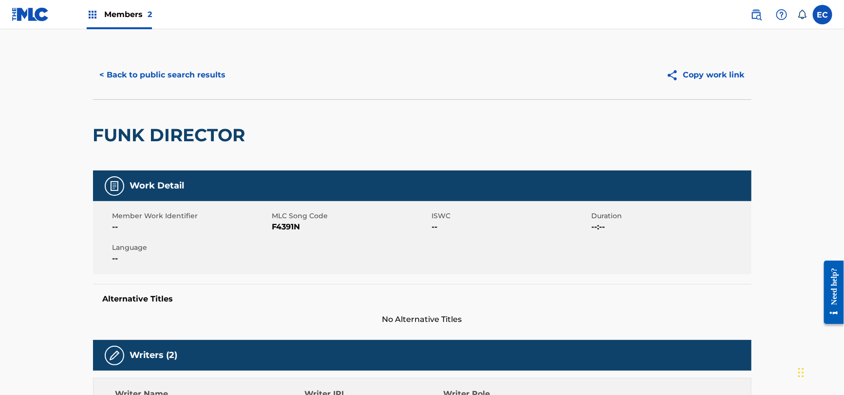
scroll to position [0, 0]
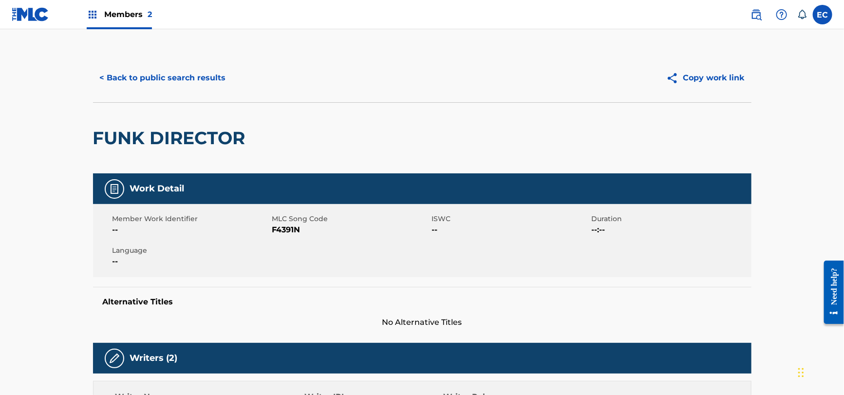
click at [99, 76] on button "< Back to public search results" at bounding box center [163, 78] width 140 height 24
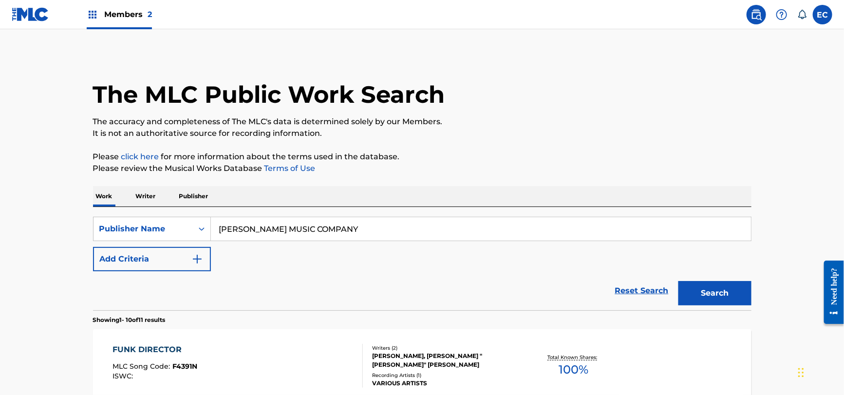
scroll to position [177, 0]
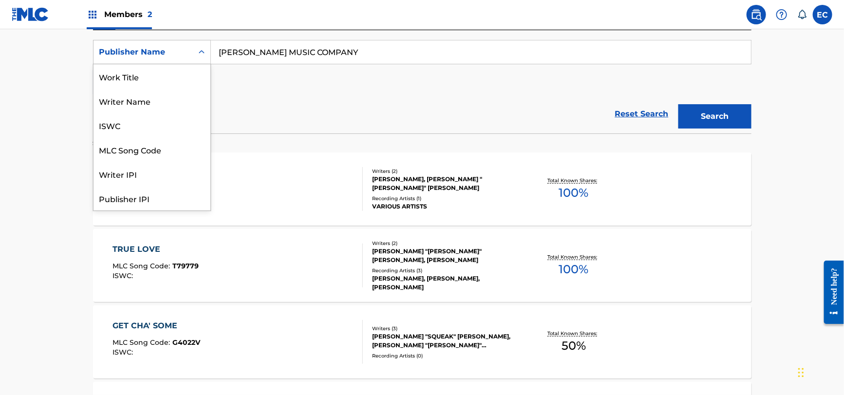
click at [150, 43] on div "Publisher Name" at bounding box center [143, 52] width 99 height 19
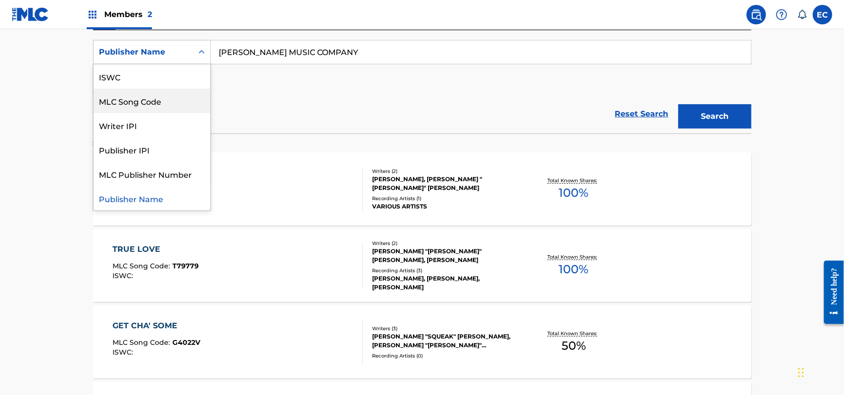
click at [149, 105] on div "MLC Song Code" at bounding box center [152, 101] width 117 height 24
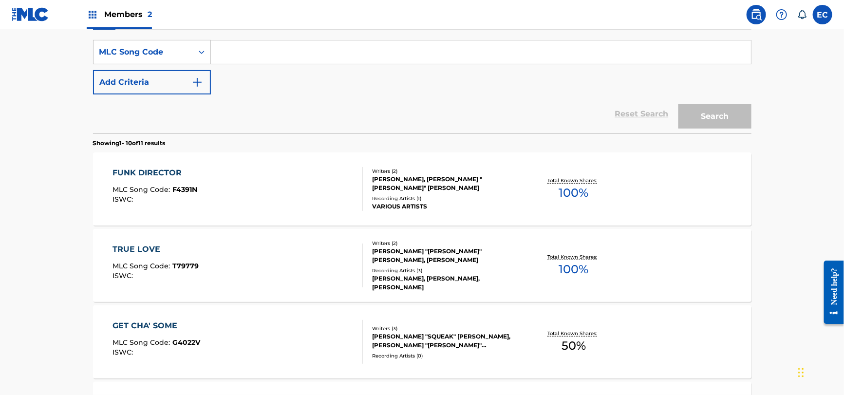
click at [281, 48] on input "Search Form" at bounding box center [481, 51] width 540 height 23
paste input "HA2RU6"
type input "HA2RU6"
click at [734, 113] on button "Search" at bounding box center [715, 116] width 73 height 24
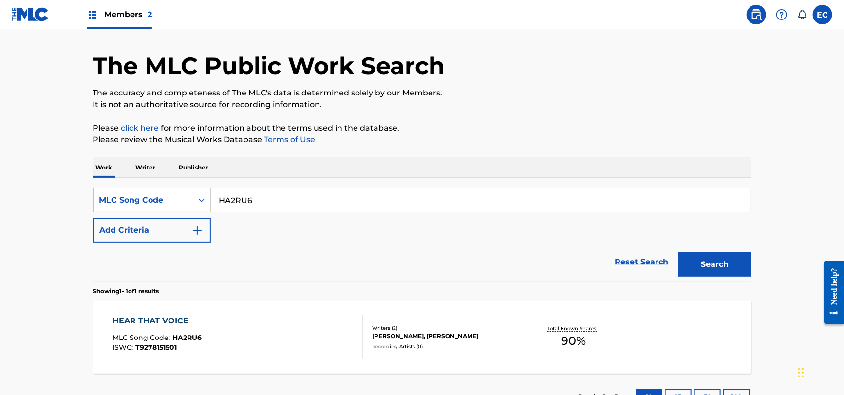
scroll to position [104, 0]
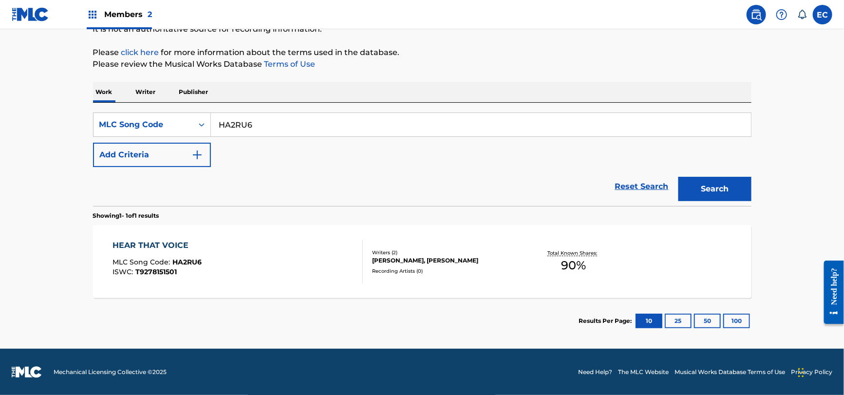
click at [214, 242] on div "HEAR THAT VOICE MLC Song Code : HA2RU6 ISWC : T9278151501" at bounding box center [238, 262] width 250 height 44
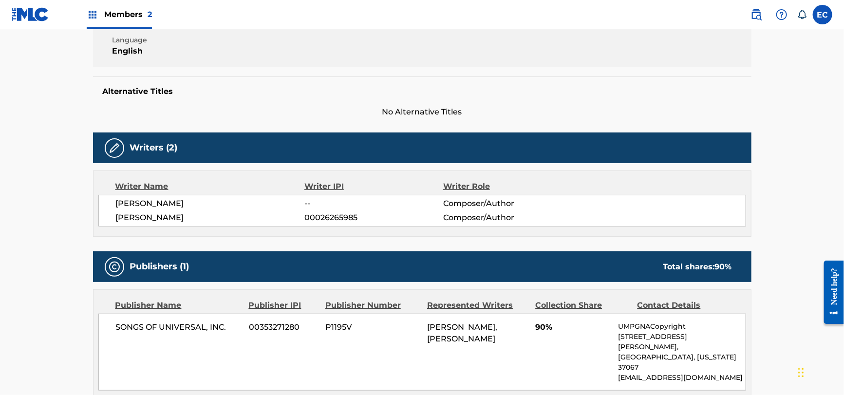
scroll to position [187, 0]
